Goal: Check status: Check status

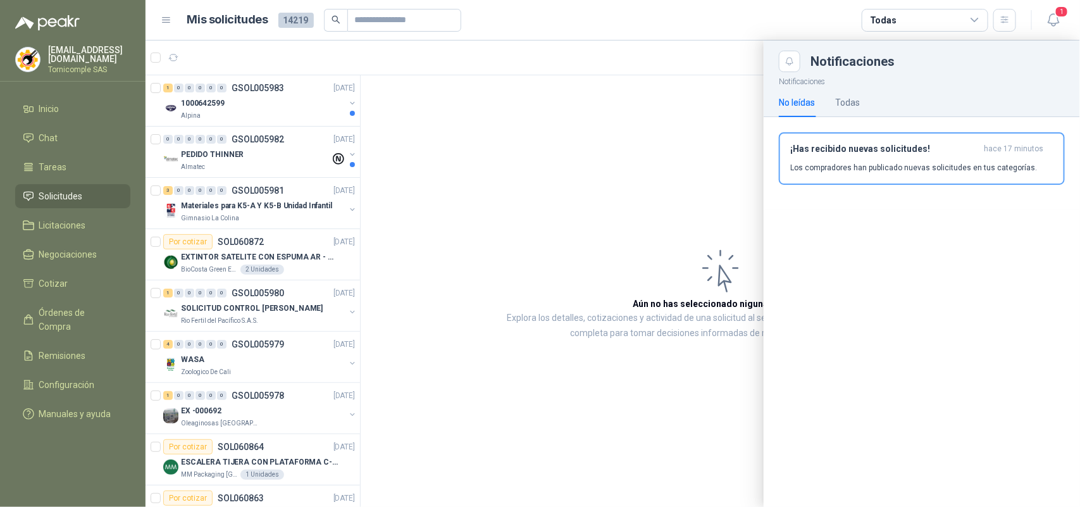
click at [271, 154] on div at bounding box center [613, 273] width 935 height 466
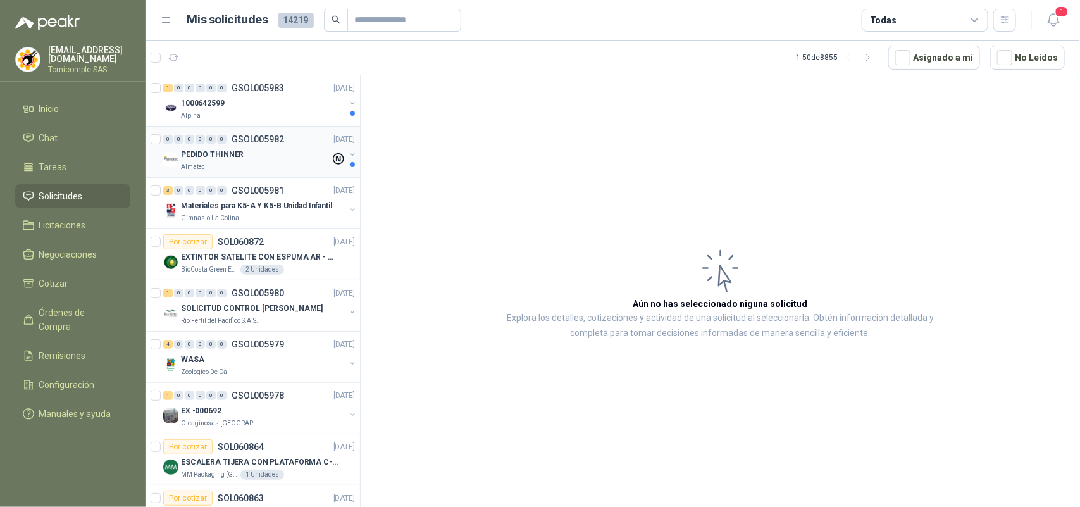
click at [273, 154] on div "PEDIDO THINNER" at bounding box center [255, 154] width 149 height 15
click at [274, 154] on div "PEDIDO THINNER" at bounding box center [255, 154] width 149 height 15
click at [298, 114] on div "Alpina" at bounding box center [263, 116] width 164 height 10
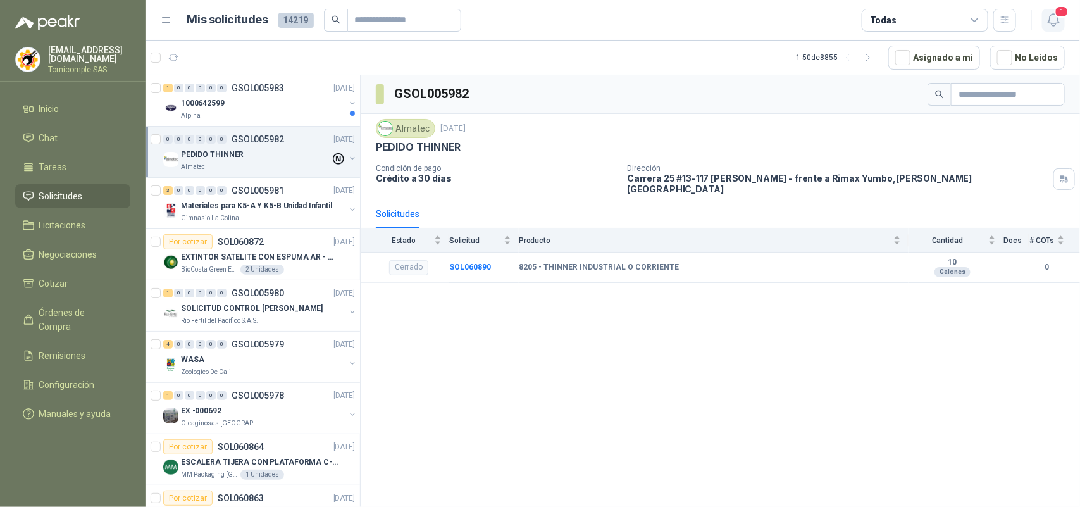
click at [1054, 20] on icon "button" at bounding box center [1054, 20] width 16 height 16
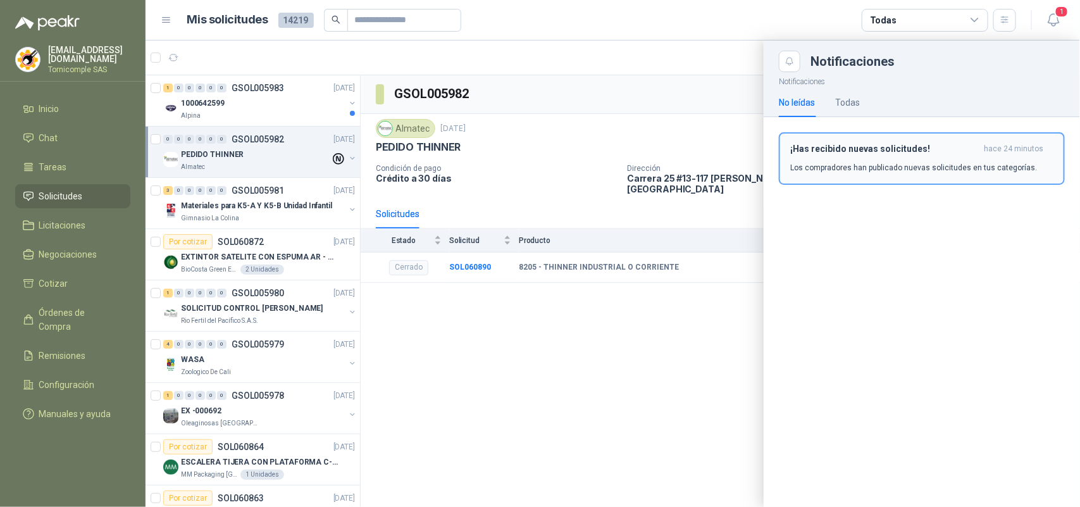
click at [909, 153] on h3 "¡Has recibido nuevas solicitudes!" at bounding box center [884, 149] width 189 height 11
